Goal: Use online tool/utility: Utilize a website feature to perform a specific function

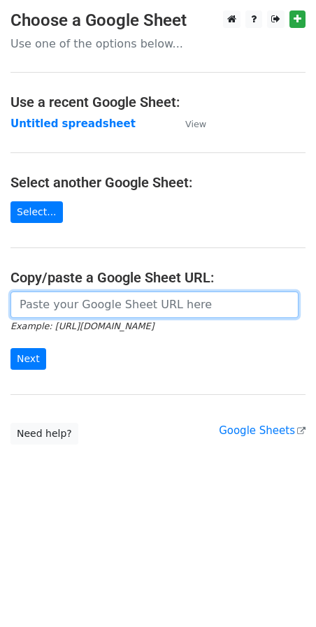
drag, startPoint x: 70, startPoint y: 316, endPoint x: 60, endPoint y: 322, distance: 11.6
click at [70, 316] on input "url" at bounding box center [154, 304] width 288 height 27
paste input "[URL][DOMAIN_NAME]"
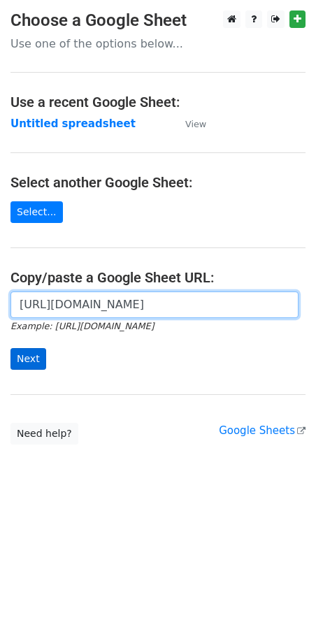
scroll to position [0, 294]
type input "[URL][DOMAIN_NAME]"
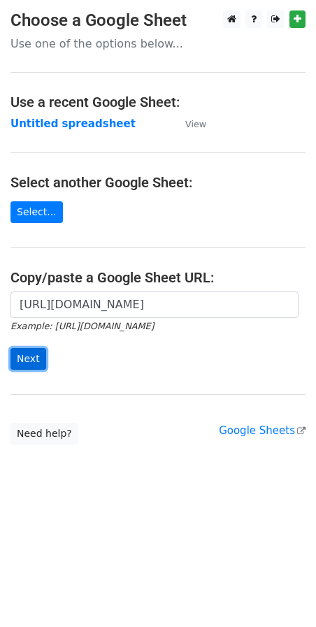
click at [20, 365] on input "Next" at bounding box center [28, 359] width 36 height 22
drag, startPoint x: 137, startPoint y: 396, endPoint x: 134, endPoint y: 375, distance: 21.8
click at [137, 395] on main "Choose a Google Sheet Use one of the options below... Use a recent Google Sheet…" at bounding box center [158, 227] width 316 height 434
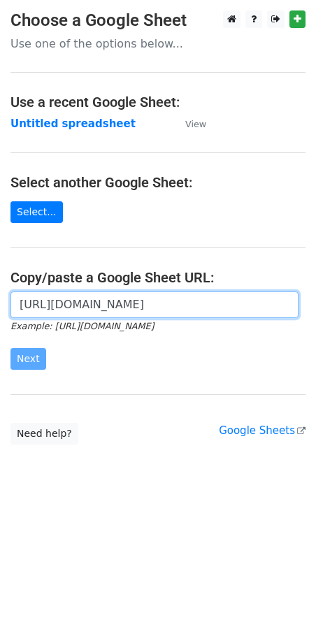
click at [123, 305] on input "[URL][DOMAIN_NAME]" at bounding box center [154, 304] width 288 height 27
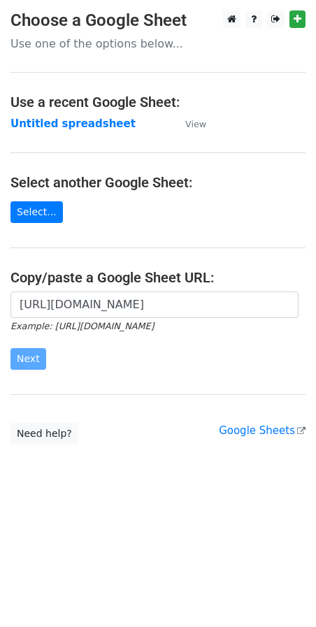
click at [131, 259] on main "Choose a Google Sheet Use one of the options below... Use a recent Google Sheet…" at bounding box center [158, 227] width 316 height 434
drag, startPoint x: 130, startPoint y: 259, endPoint x: 149, endPoint y: 180, distance: 81.2
click at [149, 180] on h4 "Select another Google Sheet:" at bounding box center [157, 182] width 295 height 17
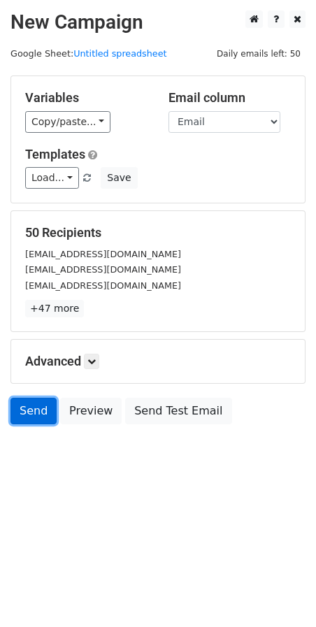
click at [22, 413] on link "Send" at bounding box center [33, 411] width 46 height 27
